Goal: Task Accomplishment & Management: Complete application form

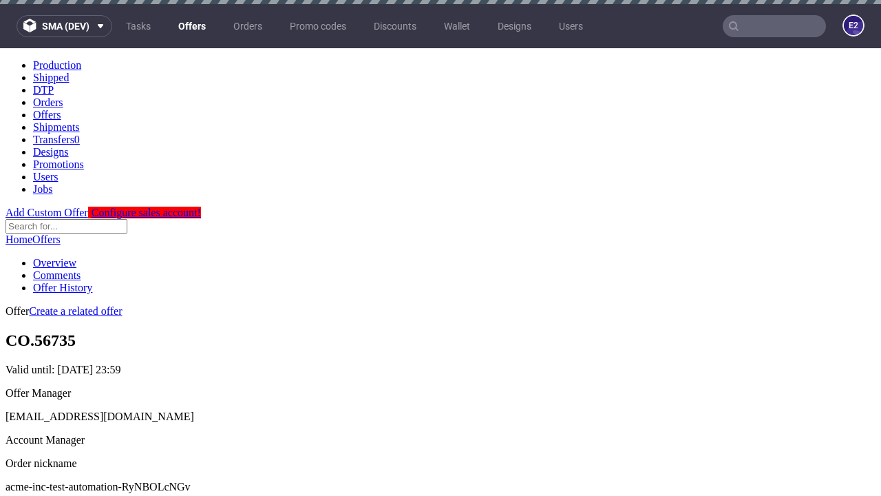
scroll to position [4, 0]
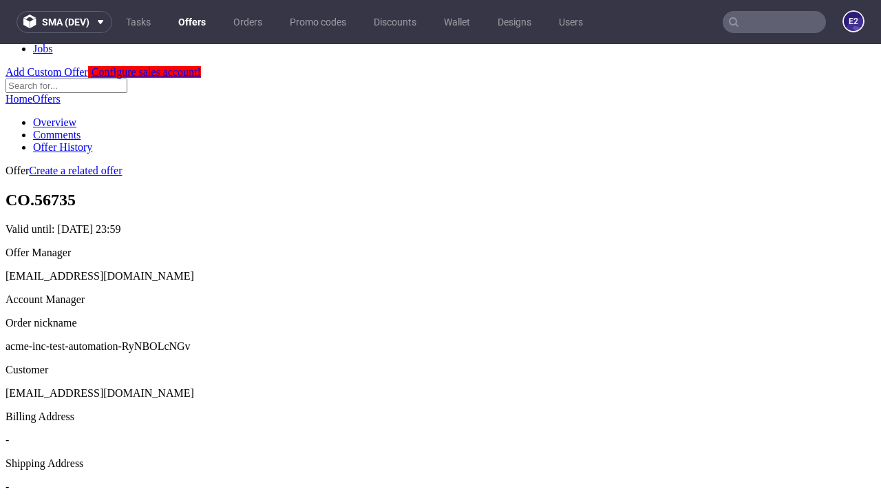
scroll to position [470, 0]
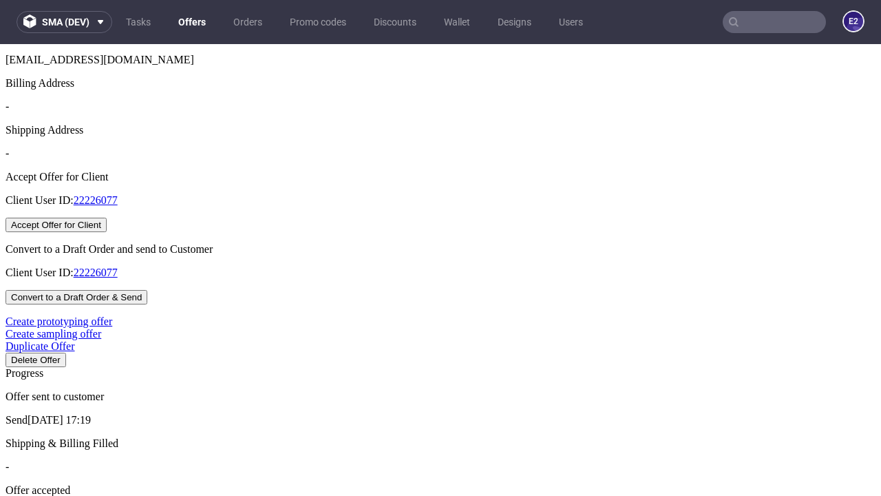
click at [107, 232] on button "Accept Offer for Client" at bounding box center [56, 225] width 101 height 14
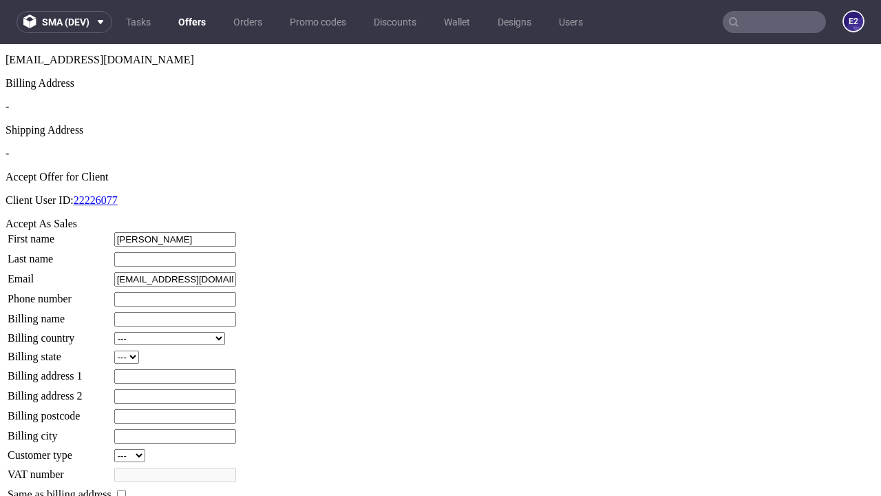
type input "[PERSON_NAME]"
type input "1509813888"
type input "Kristy59"
select select "13"
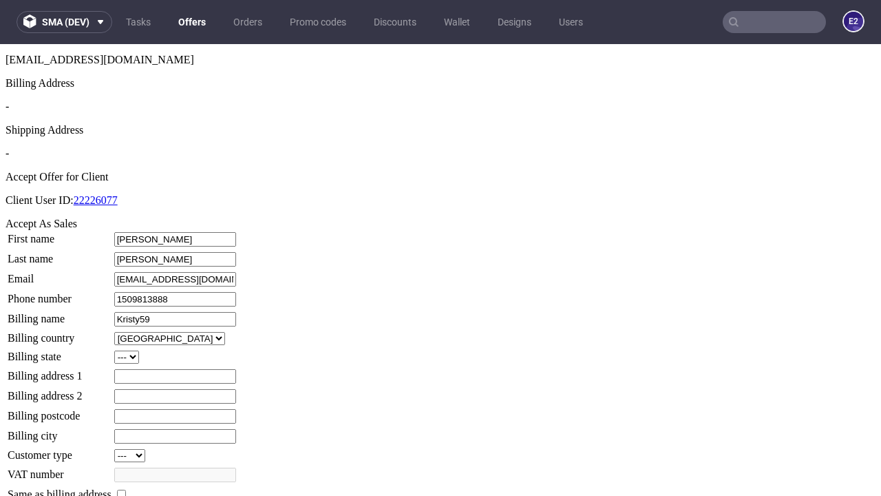
select select "132"
type input "Kristy59"
type input "[STREET_ADDRESS]"
type input "XF21 2XP"
type input "Collinsridge"
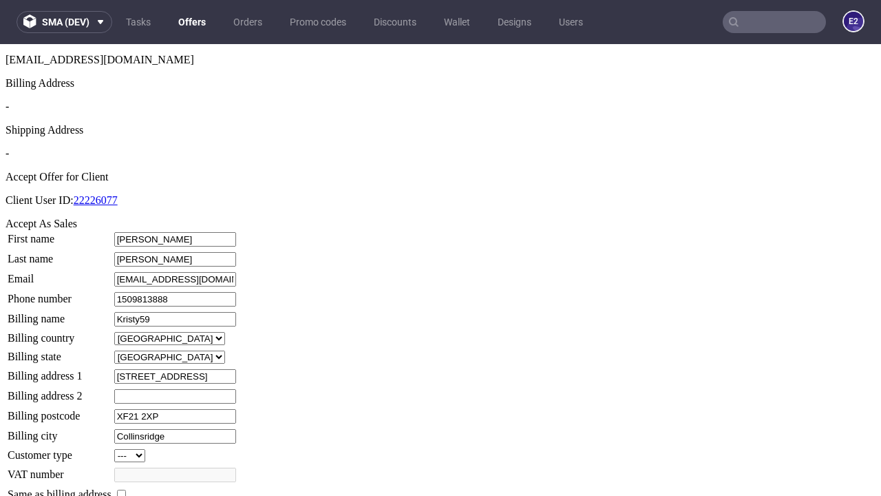
click at [126, 490] on input "checkbox" at bounding box center [121, 494] width 9 height 9
checkbox input "true"
type input "Kristy59"
select select "13"
type input "[STREET_ADDRESS]"
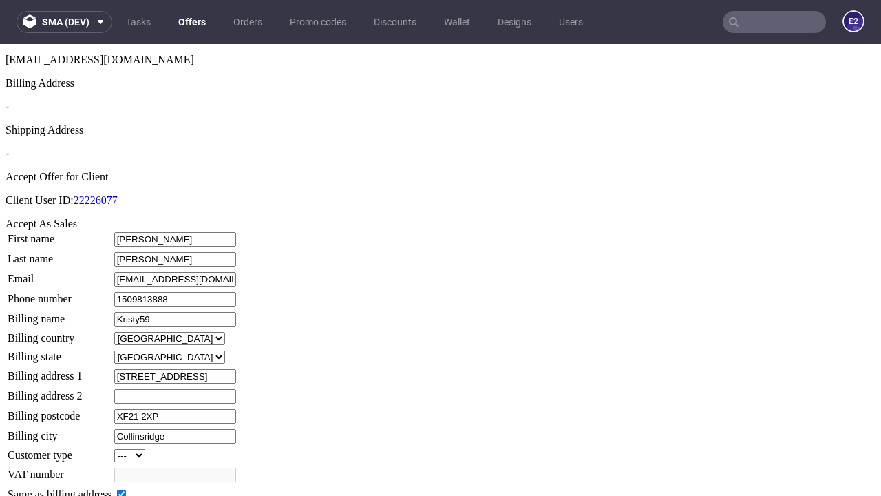
type input "XF21 2XP"
type input "Collinsridge"
select select "132"
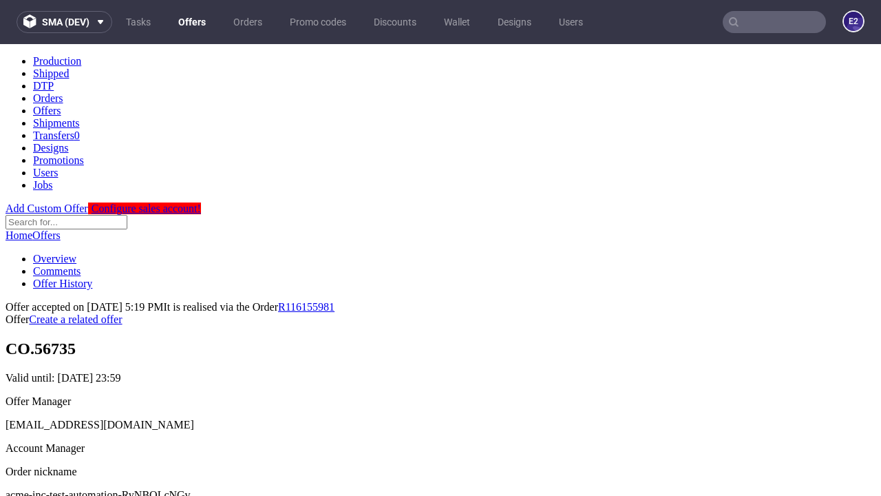
scroll to position [0, 0]
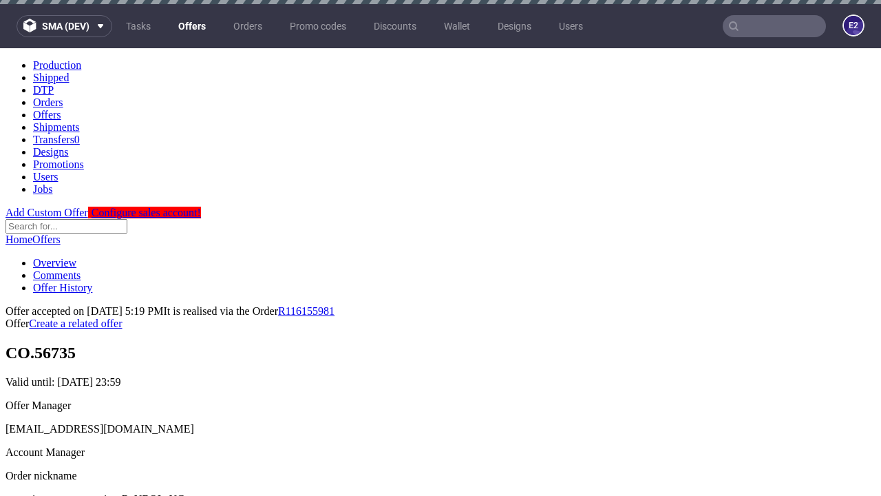
type input "[DATE]"
select select "12214305"
type input "In progress..."
